Goal: Transaction & Acquisition: Purchase product/service

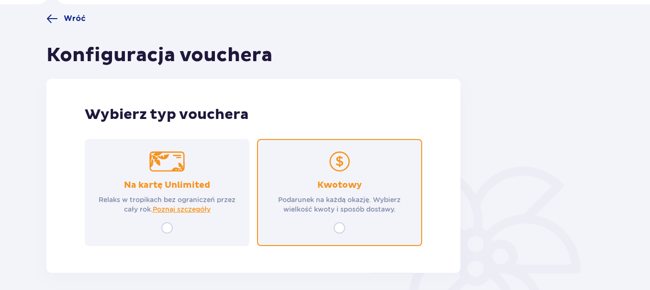
click at [336, 225] on input "radio" at bounding box center [339, 228] width 11 height 11
radio input "true"
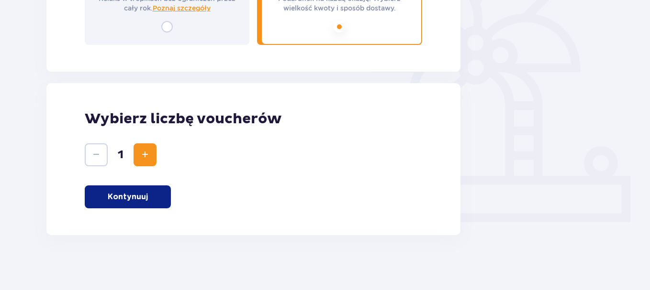
scroll to position [274, 0]
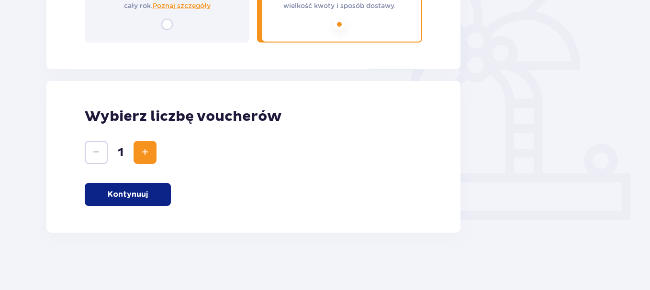
click at [142, 154] on span "Increase" at bounding box center [144, 152] width 11 height 11
click at [129, 193] on p "Kontynuuj" at bounding box center [128, 194] width 40 height 11
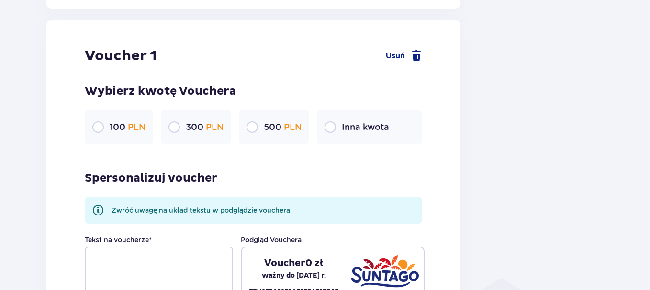
scroll to position [507, 0]
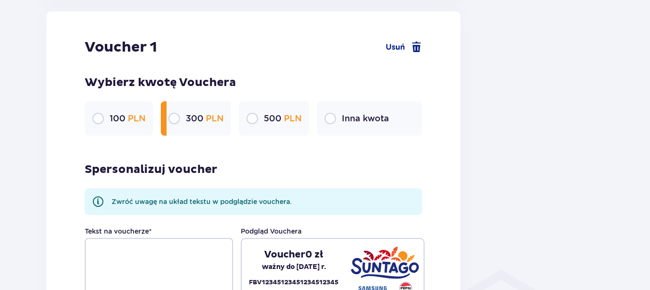
click at [176, 117] on input "radio" at bounding box center [173, 118] width 11 height 11
radio input "true"
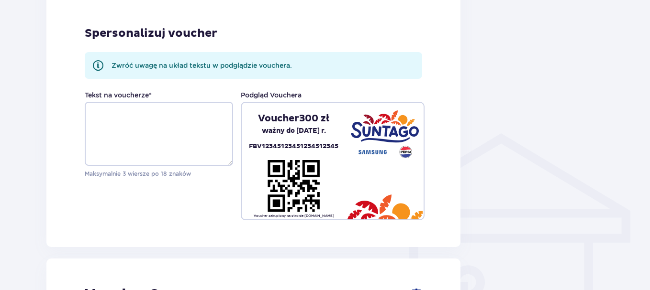
scroll to position [651, 0]
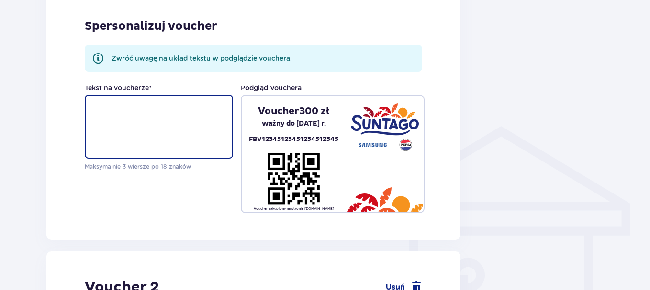
click at [114, 114] on textarea "Tekst na voucherze *" at bounding box center [159, 127] width 148 height 64
click at [119, 107] on textarea "Borys wspaniałej zabawy" at bounding box center [159, 127] width 148 height 64
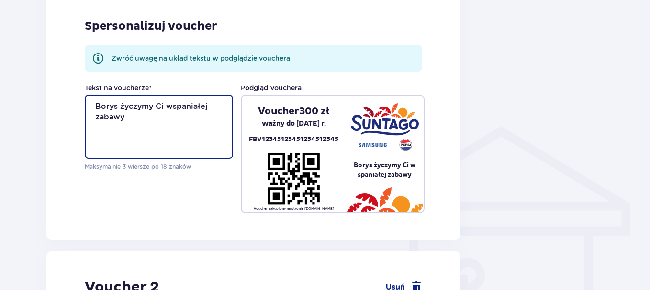
click at [134, 125] on textarea "Borys życzymy Ci wspaniałej zabawy" at bounding box center [159, 127] width 148 height 64
type textarea "Borys życzymy Ci wspaniałej zabawy !"
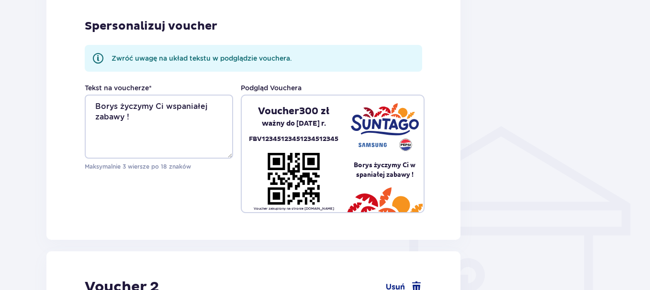
click at [141, 207] on div "Tekst na voucherze * Borys życzymy Ci wspaniałej zabawy ! Maksymalnie 3 wiersze…" at bounding box center [253, 148] width 337 height 130
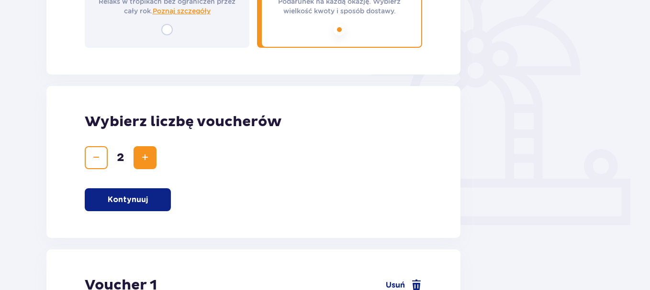
scroll to position [395, 0]
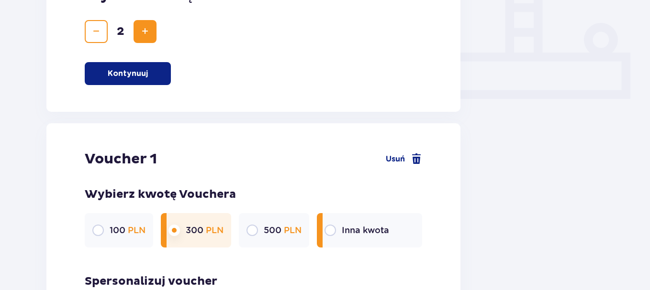
click at [328, 231] on input "radio" at bounding box center [329, 230] width 11 height 11
radio input "true"
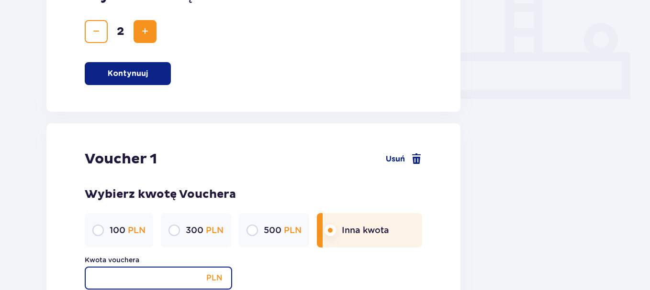
click at [177, 276] on input "Kwota vouchera" at bounding box center [158, 278] width 147 height 23
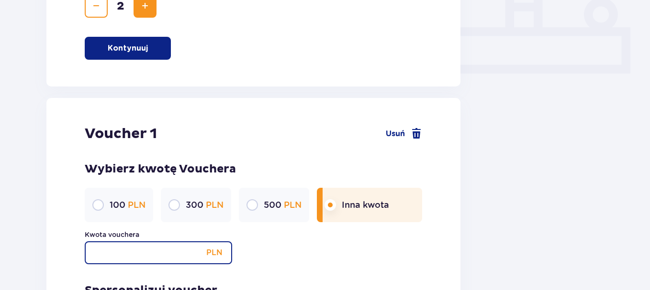
scroll to position [485, 0]
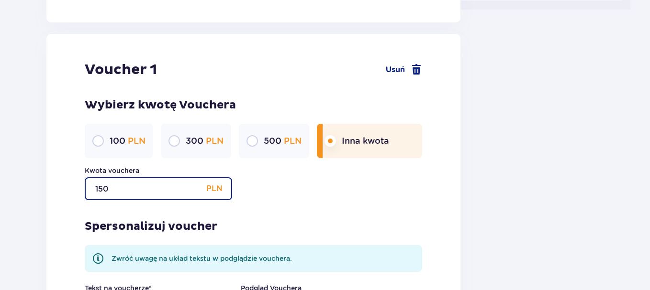
type input "150"
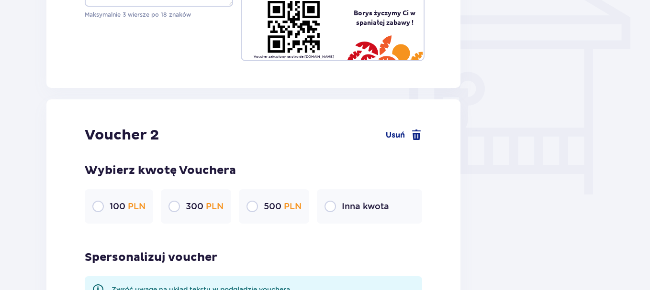
scroll to position [848, 0]
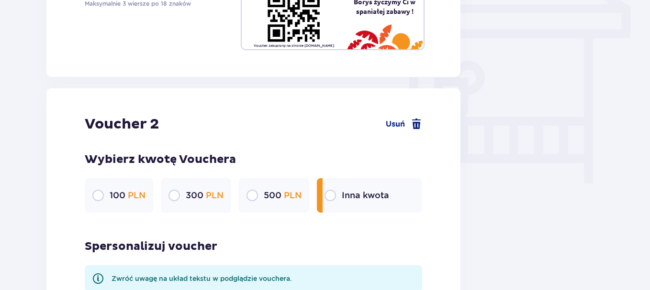
click at [332, 196] on input "radio" at bounding box center [329, 195] width 11 height 11
radio input "true"
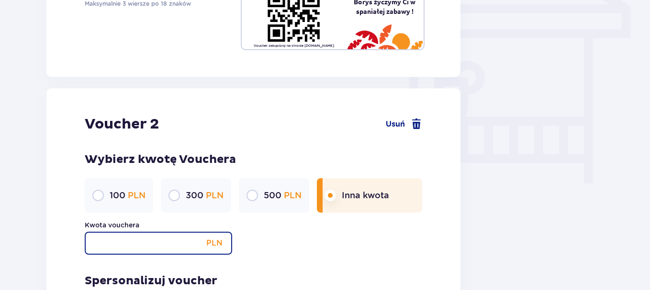
click at [110, 245] on input "Kwota vouchera" at bounding box center [158, 243] width 147 height 23
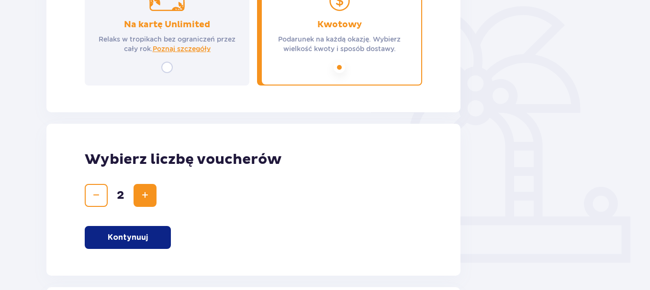
scroll to position [0, 0]
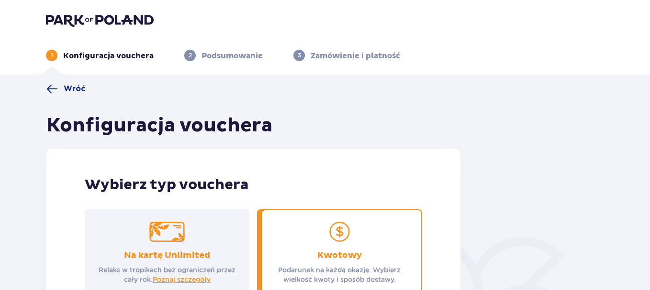
type input "150"
